Goal: Transaction & Acquisition: Purchase product/service

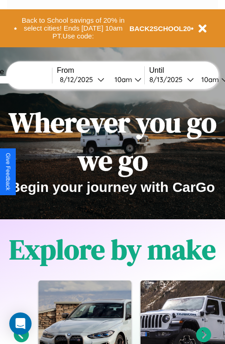
click at [31, 79] on input "text" at bounding box center [17, 79] width 70 height 7
type input "******"
click at [93, 79] on div "8 / 12 / 2025" at bounding box center [79, 79] width 38 height 9
select select "*"
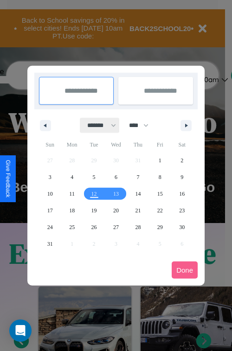
click at [97, 125] on select "******* ******** ***** ***** *** **** **** ****** ********* ******* ******** **…" at bounding box center [99, 125] width 39 height 15
click at [143, 125] on select "**** **** **** **** **** **** **** **** **** **** **** **** **** **** **** ****…" at bounding box center [138, 125] width 28 height 15
select select "****"
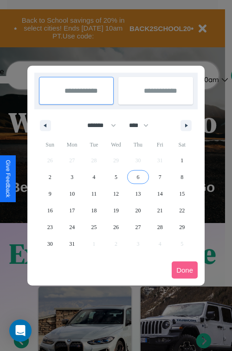
click at [138, 177] on span "6" at bounding box center [137, 177] width 3 height 17
type input "**********"
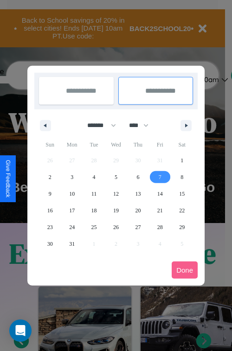
click at [160, 177] on span "7" at bounding box center [160, 177] width 3 height 17
type input "**********"
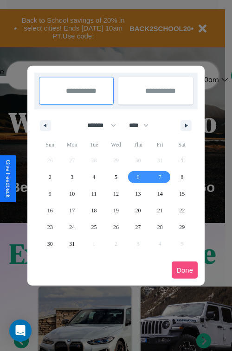
click at [185, 270] on button "Done" at bounding box center [185, 270] width 26 height 17
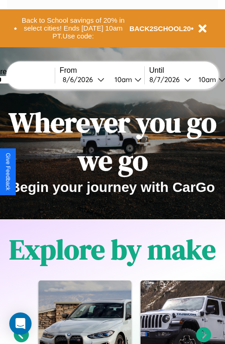
scroll to position [0, 32]
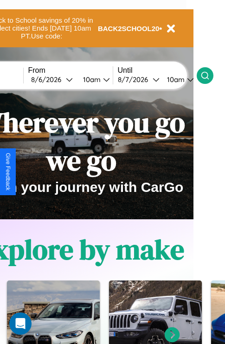
click at [210, 75] on icon at bounding box center [204, 75] width 9 height 9
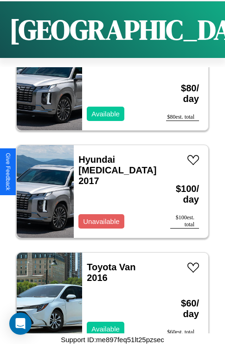
scroll to position [681, 0]
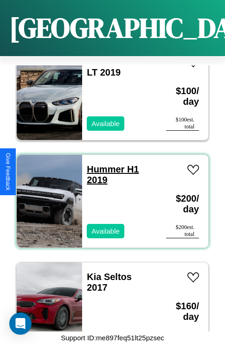
click at [103, 164] on link "Hummer H1 2019" at bounding box center [113, 174] width 52 height 21
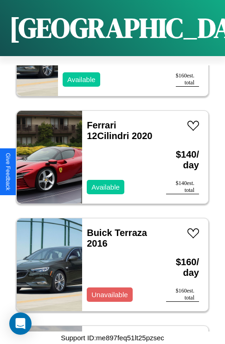
scroll to position [3695, 0]
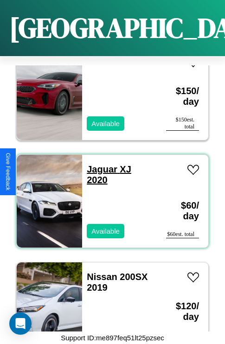
click at [99, 164] on link "Jaguar XJ 2020" at bounding box center [109, 174] width 45 height 21
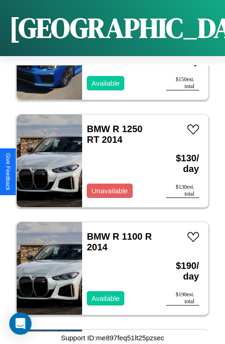
scroll to position [1434, 0]
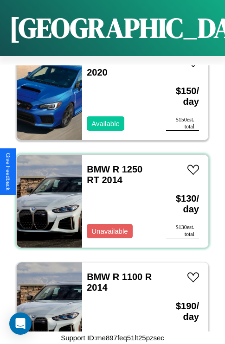
click at [109, 196] on div "BMW R 1250 RT 2014 Unavailable" at bounding box center [119, 201] width 75 height 93
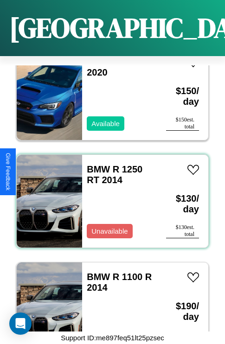
click at [109, 196] on div "BMW R 1250 RT 2014 Unavailable" at bounding box center [119, 201] width 75 height 93
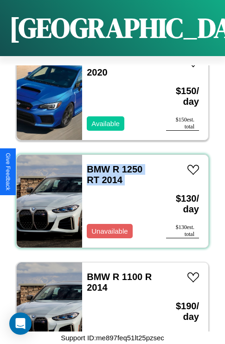
click at [109, 196] on div "BMW R 1250 RT 2014 Unavailable" at bounding box center [119, 201] width 75 height 93
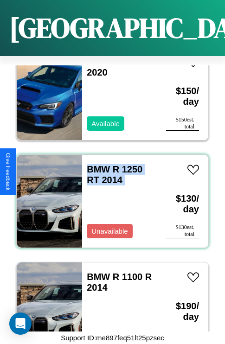
click at [109, 196] on div "BMW R 1250 RT 2014 Unavailable" at bounding box center [119, 201] width 75 height 93
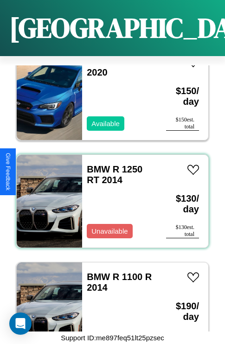
click at [109, 196] on div "BMW R 1250 RT 2014 Unavailable" at bounding box center [119, 201] width 75 height 93
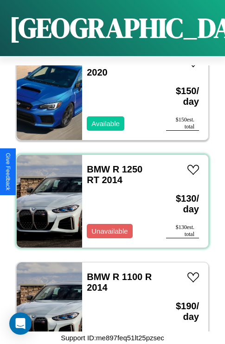
click at [109, 196] on div "BMW R 1250 RT 2014 Unavailable" at bounding box center [119, 201] width 75 height 93
click at [96, 164] on link "BMW R 1250 RT 2014" at bounding box center [115, 174] width 56 height 21
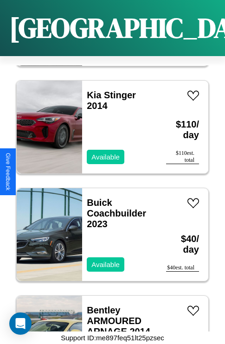
scroll to position [1865, 0]
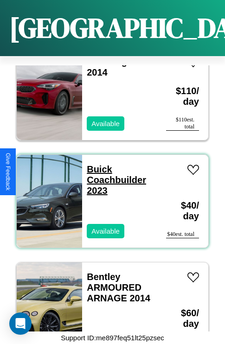
click at [97, 164] on link "Buick Coachbuilder 2023" at bounding box center [116, 180] width 59 height 32
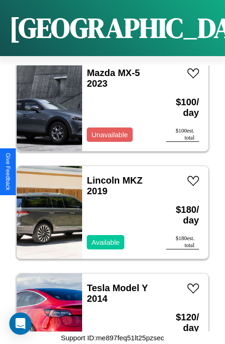
scroll to position [2296, 0]
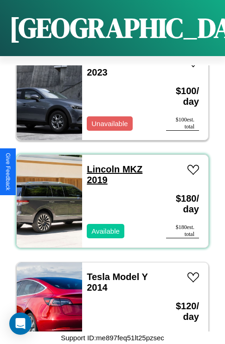
click at [100, 164] on link "Lincoln MKZ 2019" at bounding box center [115, 174] width 56 height 21
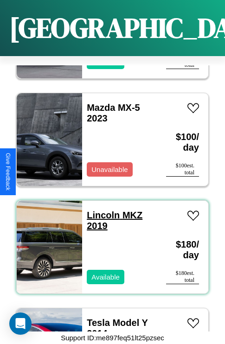
scroll to position [1542, 0]
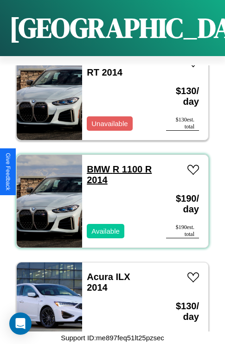
click at [96, 164] on link "BMW R 1100 R 2014" at bounding box center [119, 174] width 65 height 21
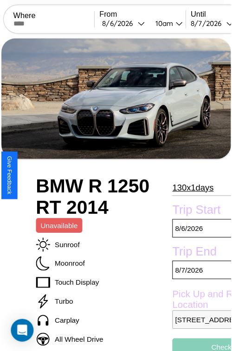
scroll to position [52, 45]
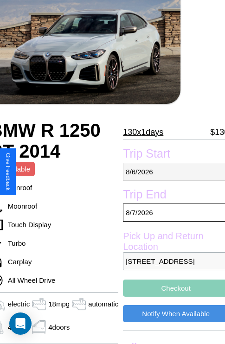
click at [172, 172] on p "8 / 6 / 2026" at bounding box center [176, 172] width 106 height 18
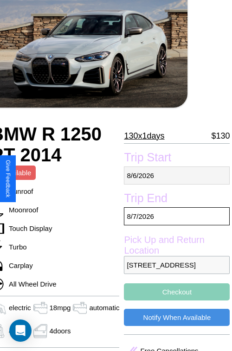
select select "*"
select select "****"
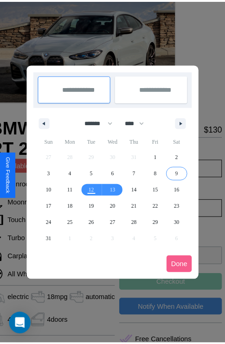
scroll to position [0, 45]
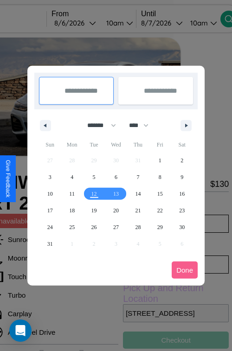
click at [88, 23] on div at bounding box center [116, 175] width 232 height 351
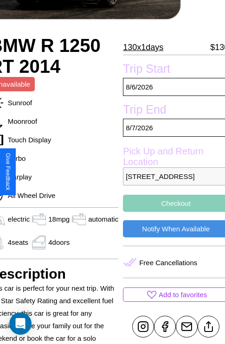
scroll to position [181, 45]
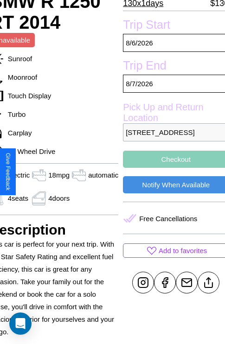
click at [172, 168] on button "Checkout" at bounding box center [176, 159] width 106 height 17
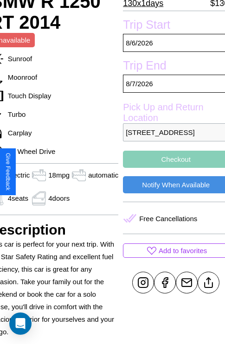
click at [172, 168] on button "Checkout" at bounding box center [176, 159] width 106 height 17
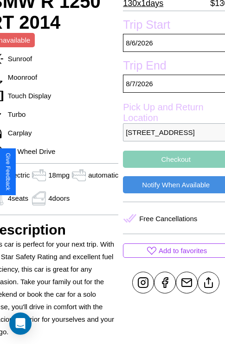
click at [172, 168] on button "Checkout" at bounding box center [176, 159] width 106 height 17
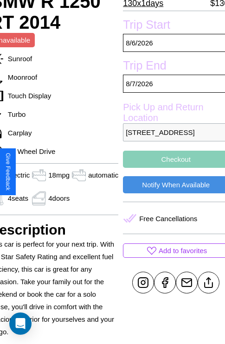
click at [172, 168] on button "Checkout" at bounding box center [176, 159] width 106 height 17
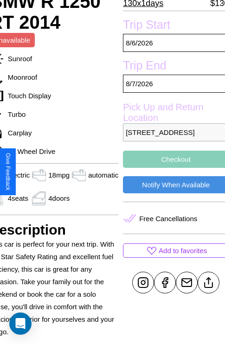
click at [172, 168] on button "Checkout" at bounding box center [176, 159] width 106 height 17
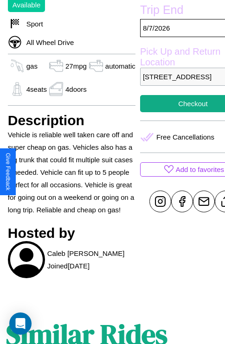
scroll to position [329, 30]
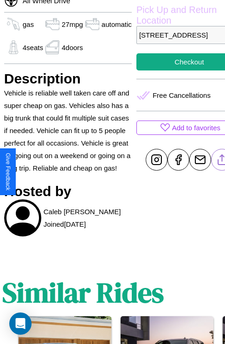
click at [222, 161] on line at bounding box center [222, 158] width 0 height 6
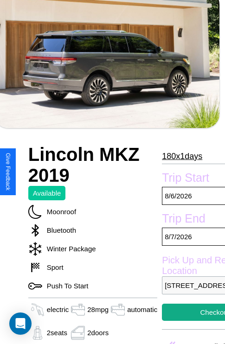
scroll to position [298, 35]
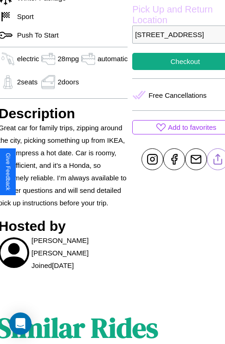
click at [218, 161] on line at bounding box center [218, 158] width 0 height 6
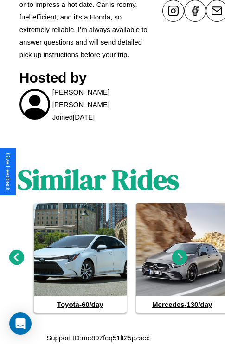
scroll to position [459, 14]
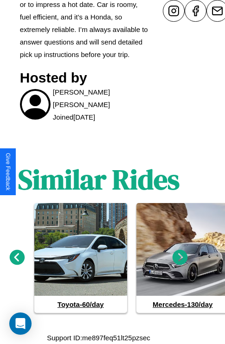
click at [180, 258] on icon at bounding box center [180, 257] width 15 height 15
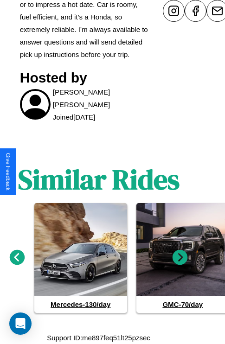
click at [17, 258] on icon at bounding box center [17, 257] width 15 height 15
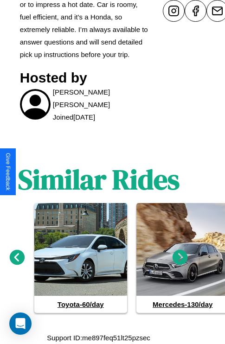
click at [180, 258] on icon at bounding box center [180, 257] width 15 height 15
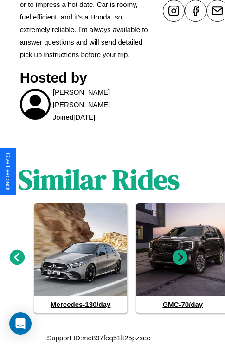
click at [180, 258] on icon at bounding box center [180, 257] width 15 height 15
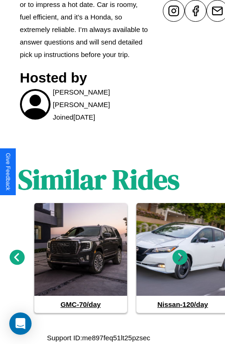
click at [17, 258] on icon at bounding box center [17, 257] width 15 height 15
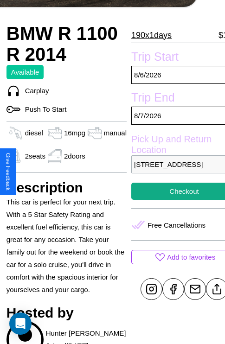
scroll to position [181, 33]
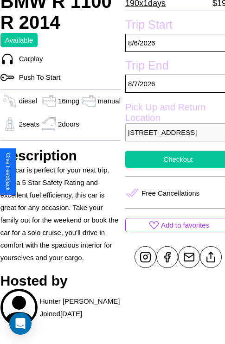
click at [172, 168] on button "Checkout" at bounding box center [178, 159] width 106 height 17
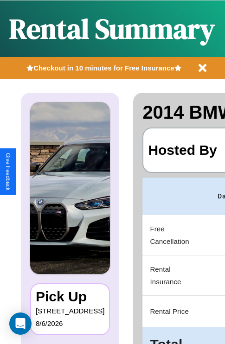
scroll to position [0, 175]
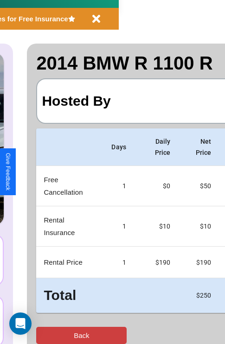
click at [45, 336] on button "Back" at bounding box center [81, 335] width 90 height 17
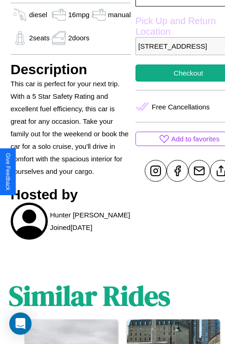
scroll to position [279, 24]
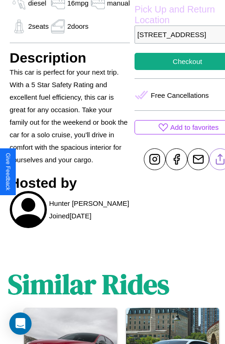
click at [220, 161] on line at bounding box center [220, 158] width 0 height 6
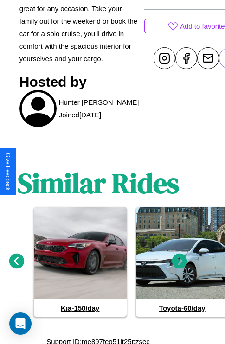
scroll to position [384, 14]
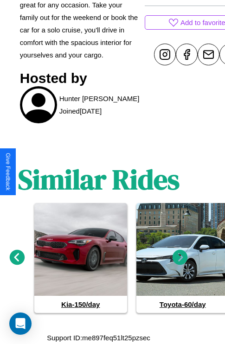
click at [17, 258] on icon at bounding box center [17, 257] width 15 height 15
